Goal: Use online tool/utility: Utilize a website feature to perform a specific function

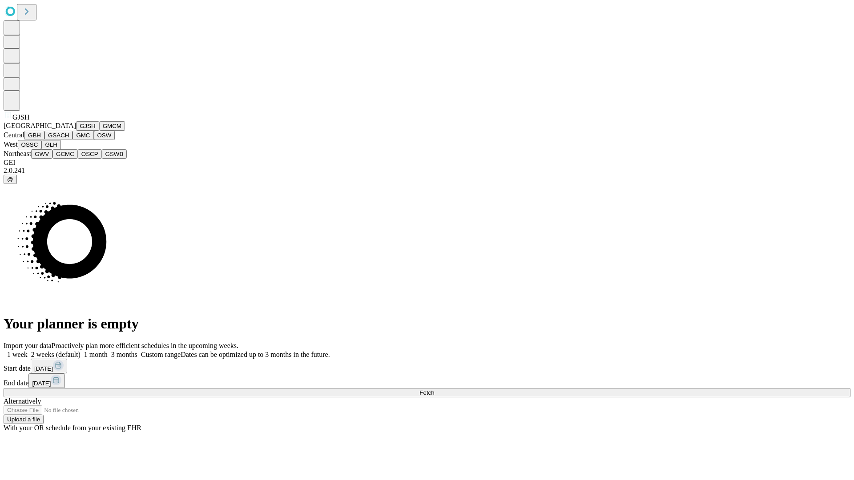
click at [76, 131] on button "GJSH" at bounding box center [87, 125] width 23 height 9
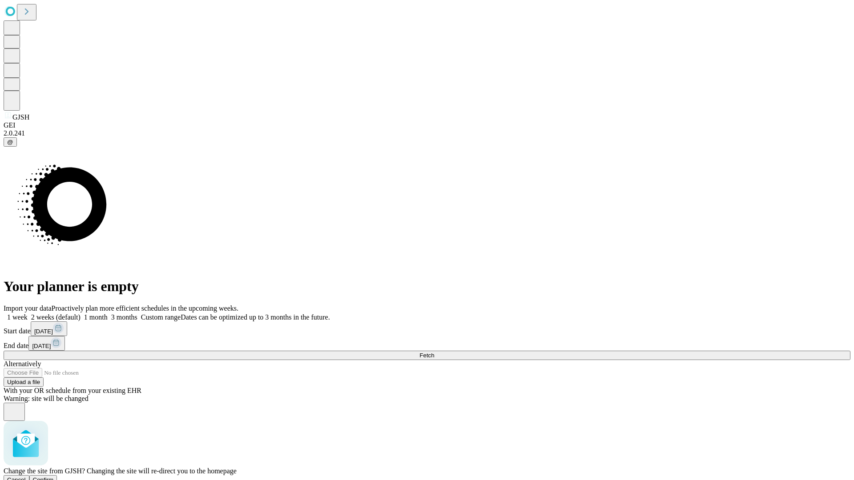
click at [54, 477] on span "Confirm" at bounding box center [43, 480] width 21 height 7
click at [80, 314] on label "2 weeks (default)" at bounding box center [54, 318] width 53 height 8
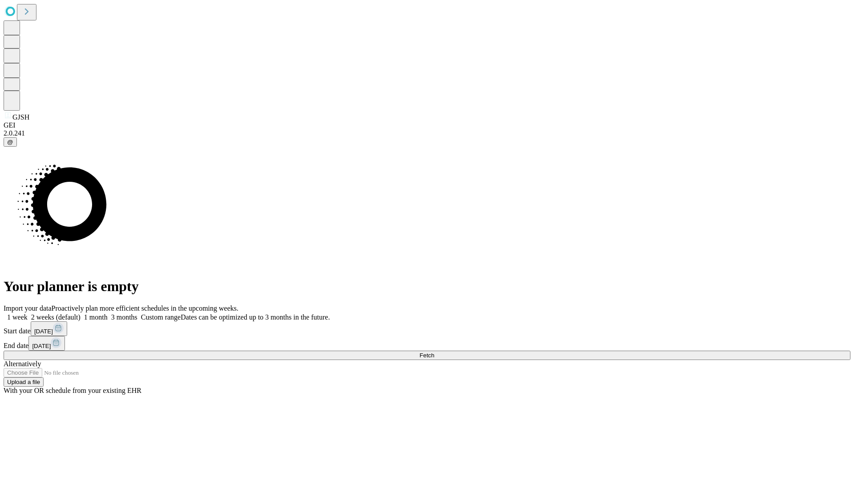
click at [434, 352] on span "Fetch" at bounding box center [426, 355] width 15 height 7
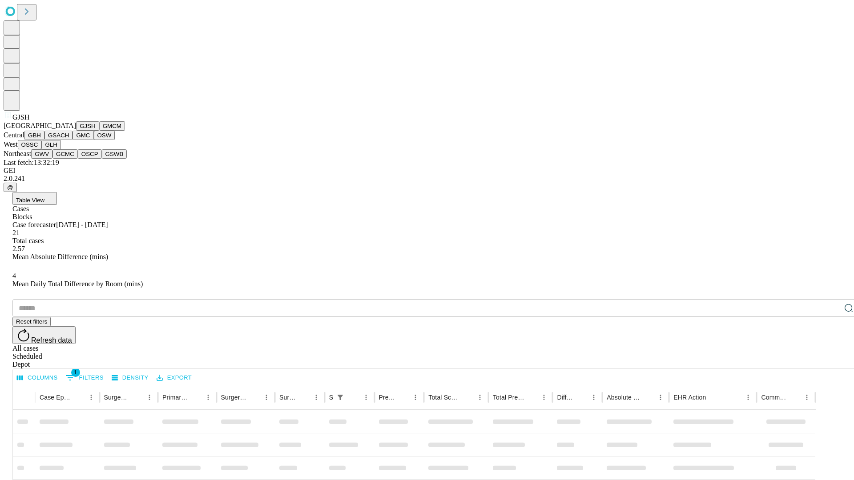
click at [99, 131] on button "GMCM" at bounding box center [112, 125] width 26 height 9
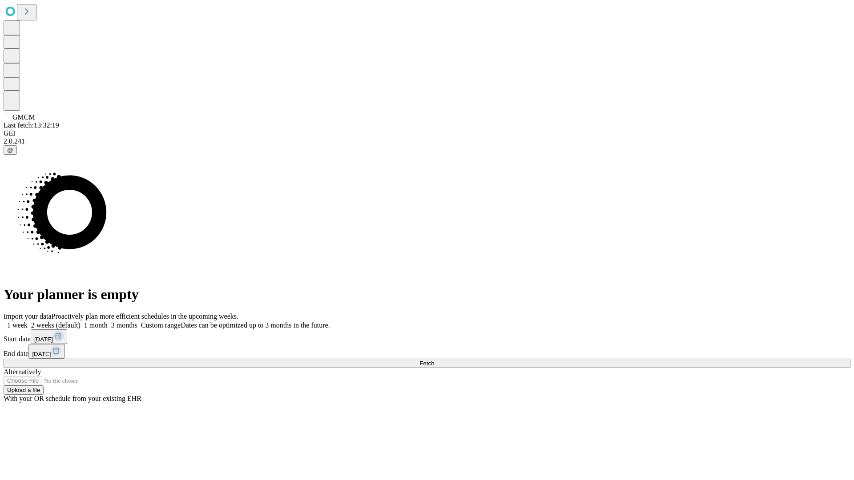
click at [80, 322] on label "2 weeks (default)" at bounding box center [54, 326] width 53 height 8
click at [434, 360] on span "Fetch" at bounding box center [426, 363] width 15 height 7
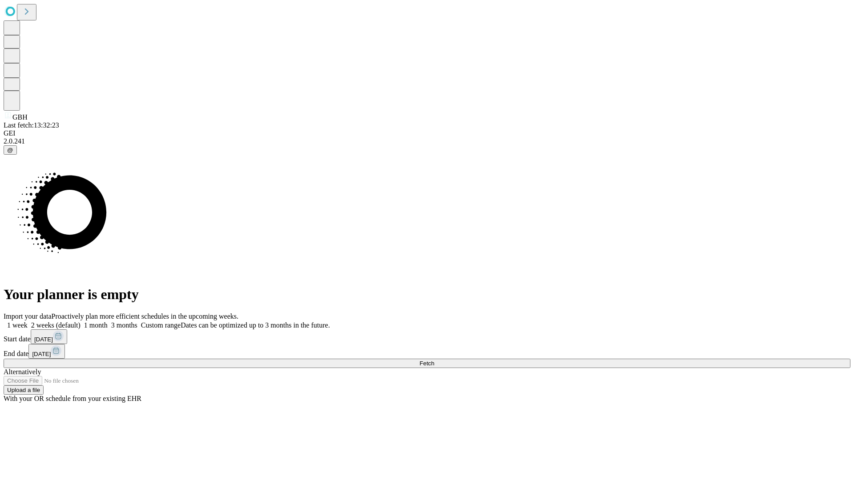
click at [80, 322] on label "2 weeks (default)" at bounding box center [54, 326] width 53 height 8
click at [434, 360] on span "Fetch" at bounding box center [426, 363] width 15 height 7
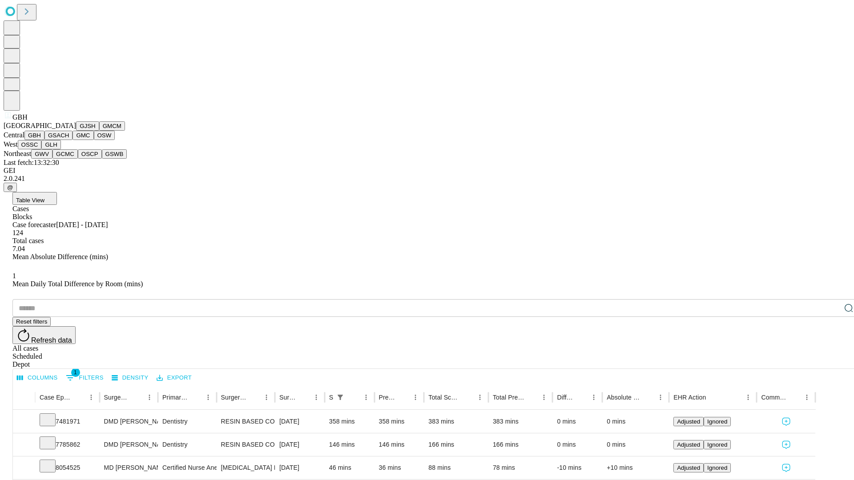
click at [69, 140] on button "GSACH" at bounding box center [58, 135] width 28 height 9
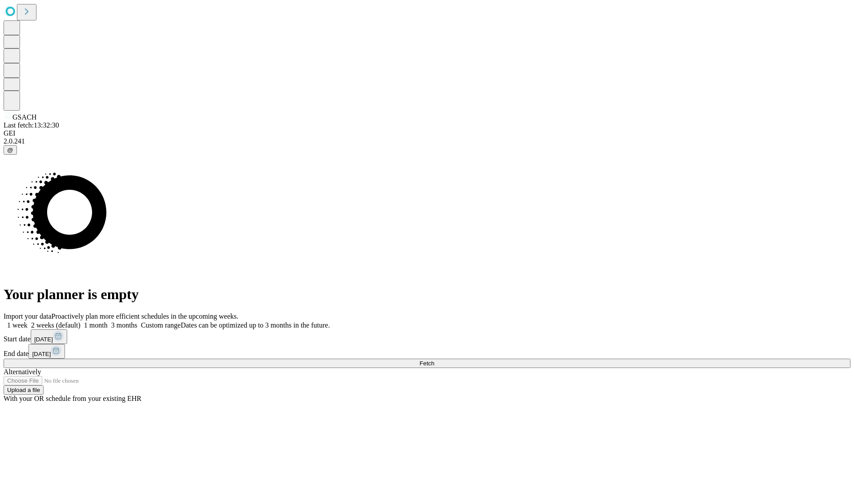
click at [80, 322] on label "2 weeks (default)" at bounding box center [54, 326] width 53 height 8
click at [434, 360] on span "Fetch" at bounding box center [426, 363] width 15 height 7
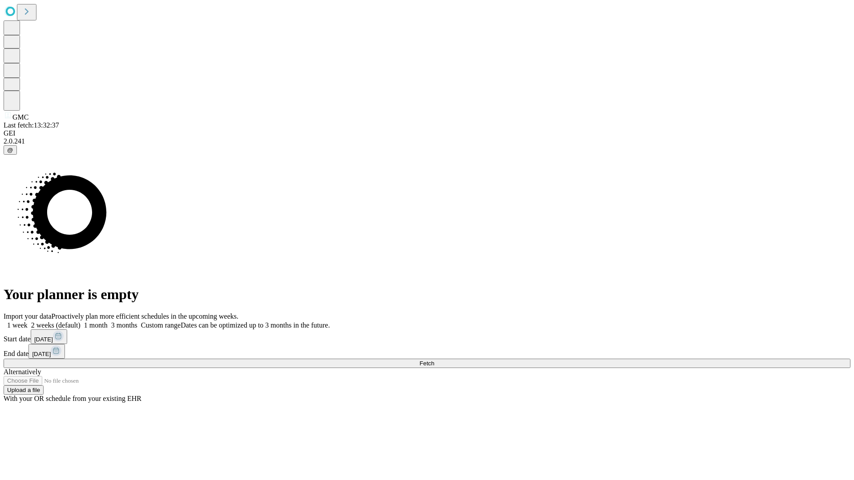
click at [434, 360] on span "Fetch" at bounding box center [426, 363] width 15 height 7
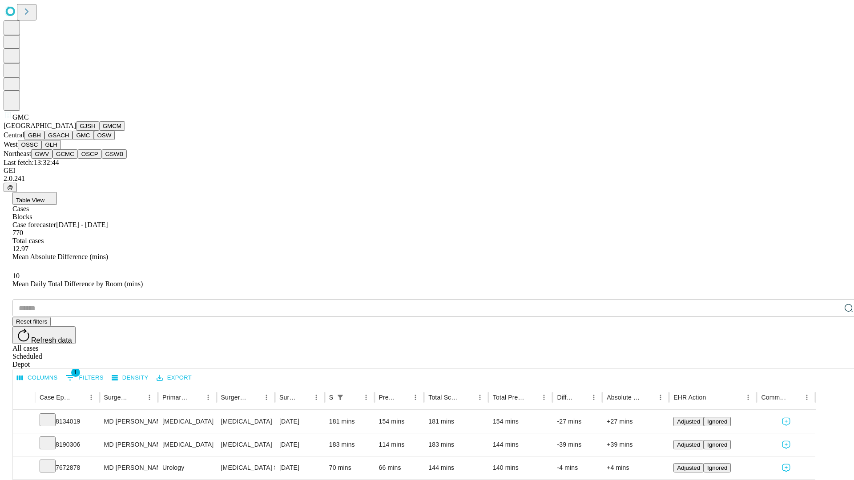
click at [94, 140] on button "OSW" at bounding box center [104, 135] width 21 height 9
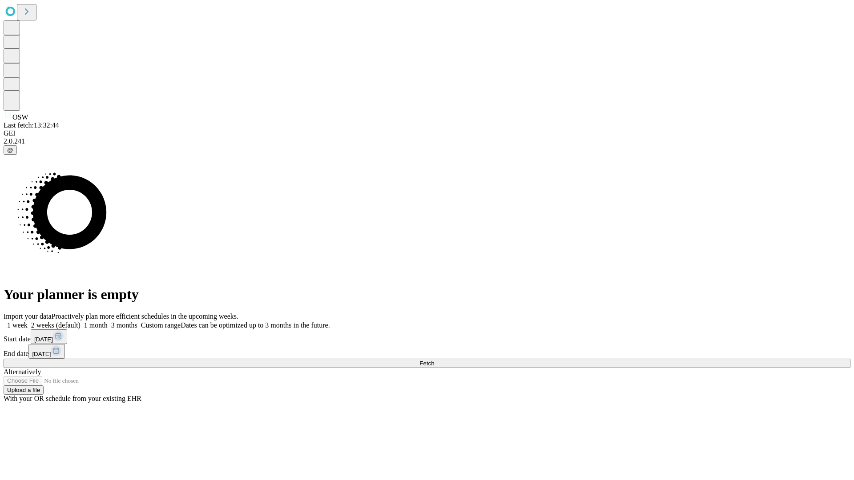
click at [80, 322] on label "2 weeks (default)" at bounding box center [54, 326] width 53 height 8
click at [434, 360] on span "Fetch" at bounding box center [426, 363] width 15 height 7
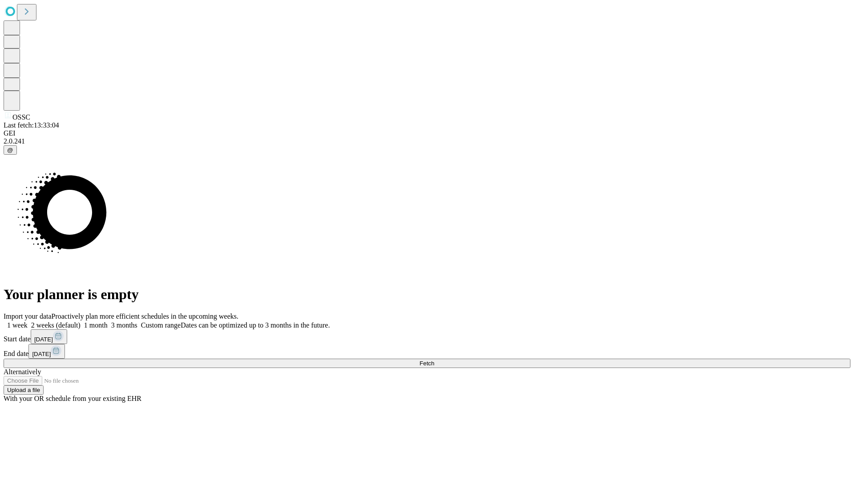
click at [80, 322] on label "2 weeks (default)" at bounding box center [54, 326] width 53 height 8
click at [434, 360] on span "Fetch" at bounding box center [426, 363] width 15 height 7
click at [80, 322] on label "2 weeks (default)" at bounding box center [54, 326] width 53 height 8
click at [434, 360] on span "Fetch" at bounding box center [426, 363] width 15 height 7
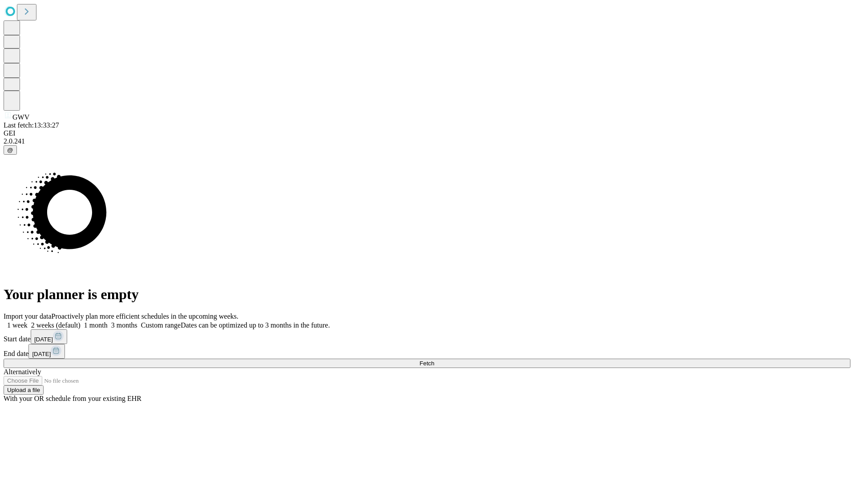
click at [80, 322] on label "2 weeks (default)" at bounding box center [54, 326] width 53 height 8
click at [434, 360] on span "Fetch" at bounding box center [426, 363] width 15 height 7
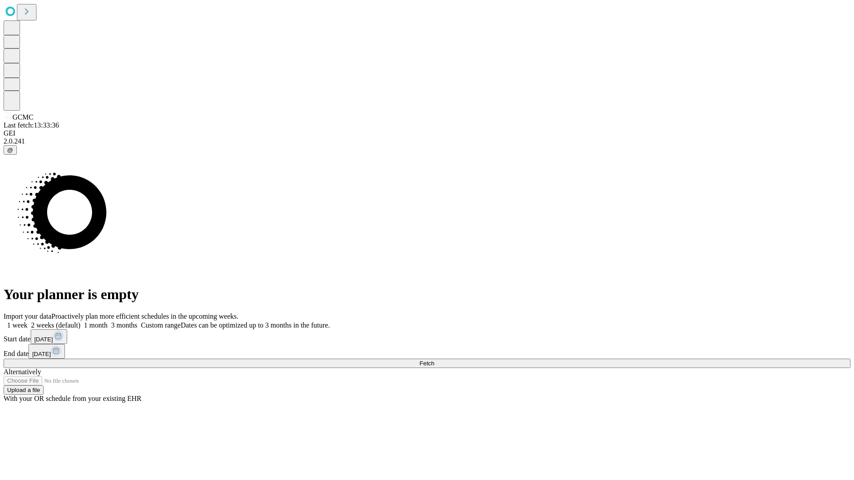
click at [80, 322] on label "2 weeks (default)" at bounding box center [54, 326] width 53 height 8
click at [434, 360] on span "Fetch" at bounding box center [426, 363] width 15 height 7
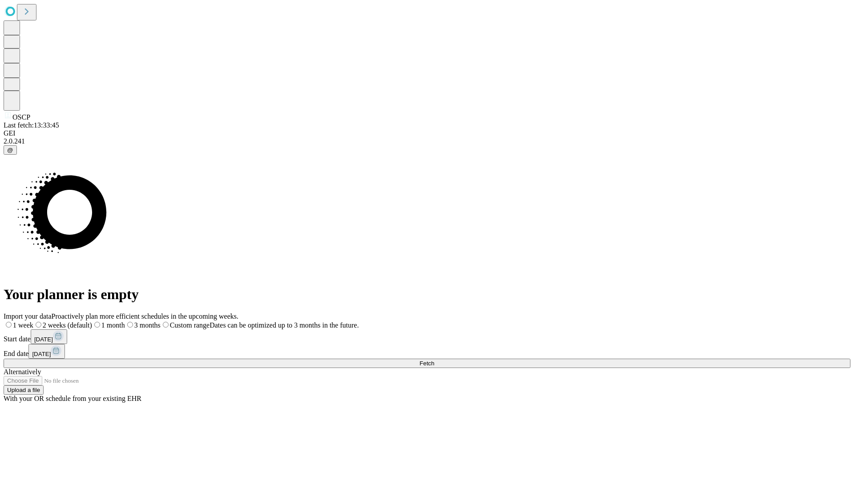
click at [434, 360] on span "Fetch" at bounding box center [426, 363] width 15 height 7
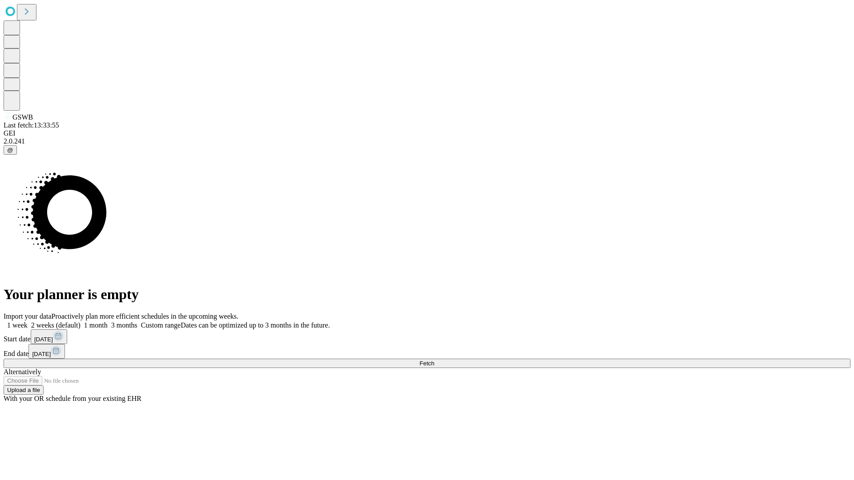
click at [80, 322] on label "2 weeks (default)" at bounding box center [54, 326] width 53 height 8
click at [434, 360] on span "Fetch" at bounding box center [426, 363] width 15 height 7
